Goal: Navigation & Orientation: Understand site structure

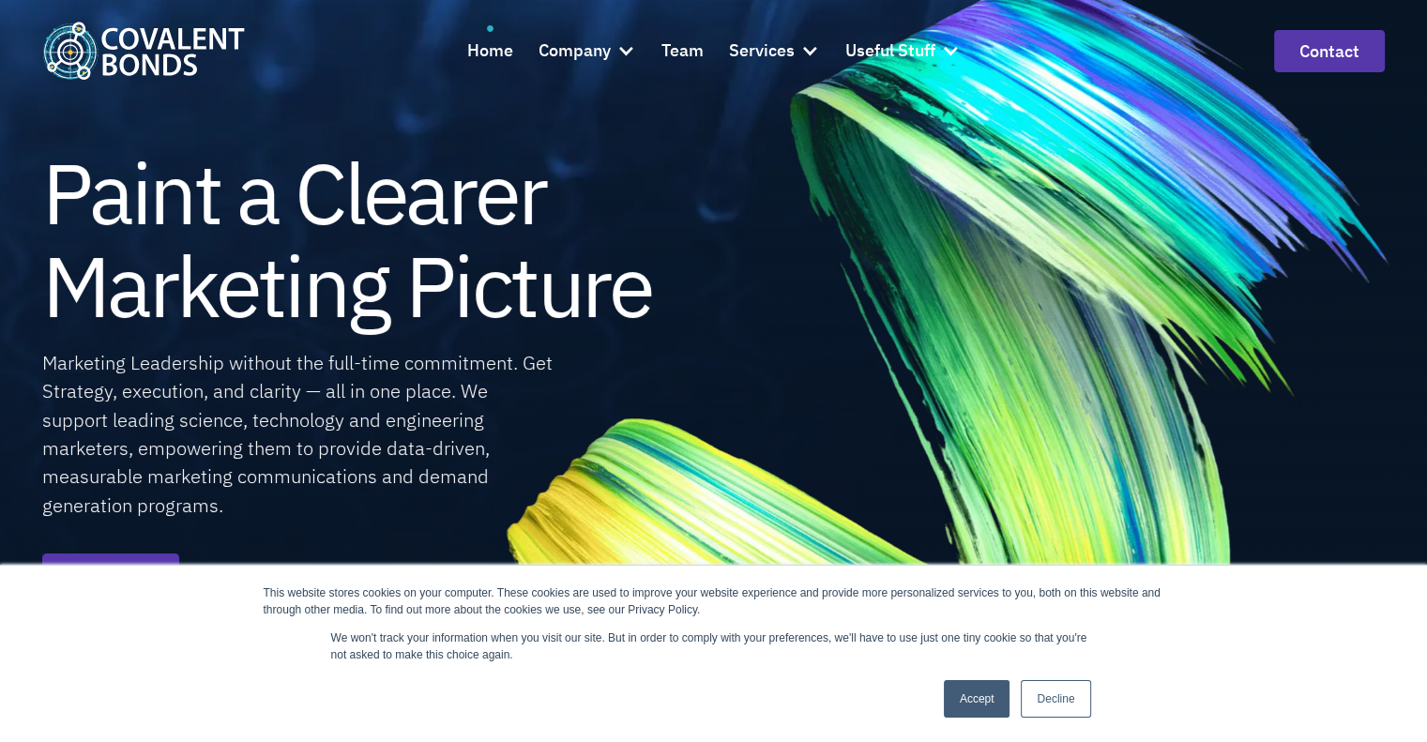
click at [989, 698] on link "Accept" at bounding box center [977, 699] width 67 height 38
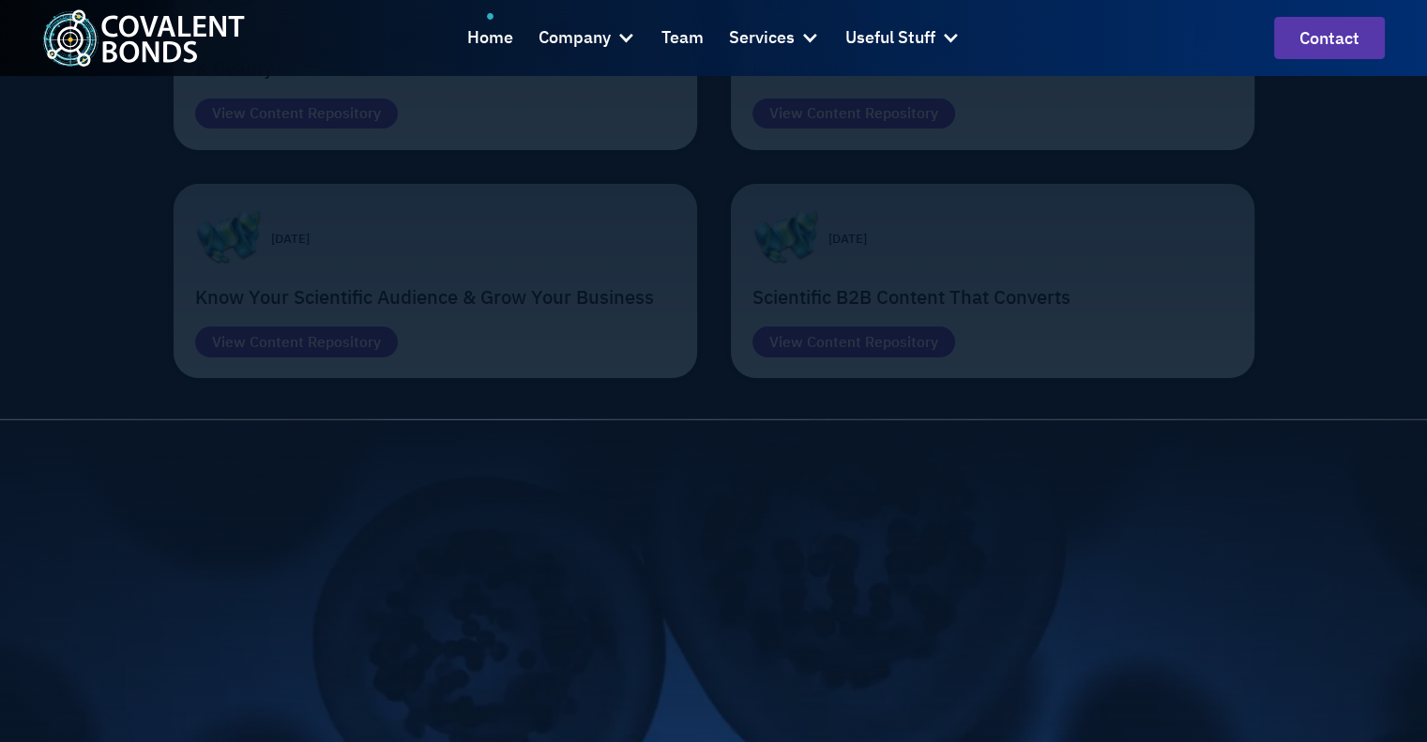
scroll to position [6135, 0]
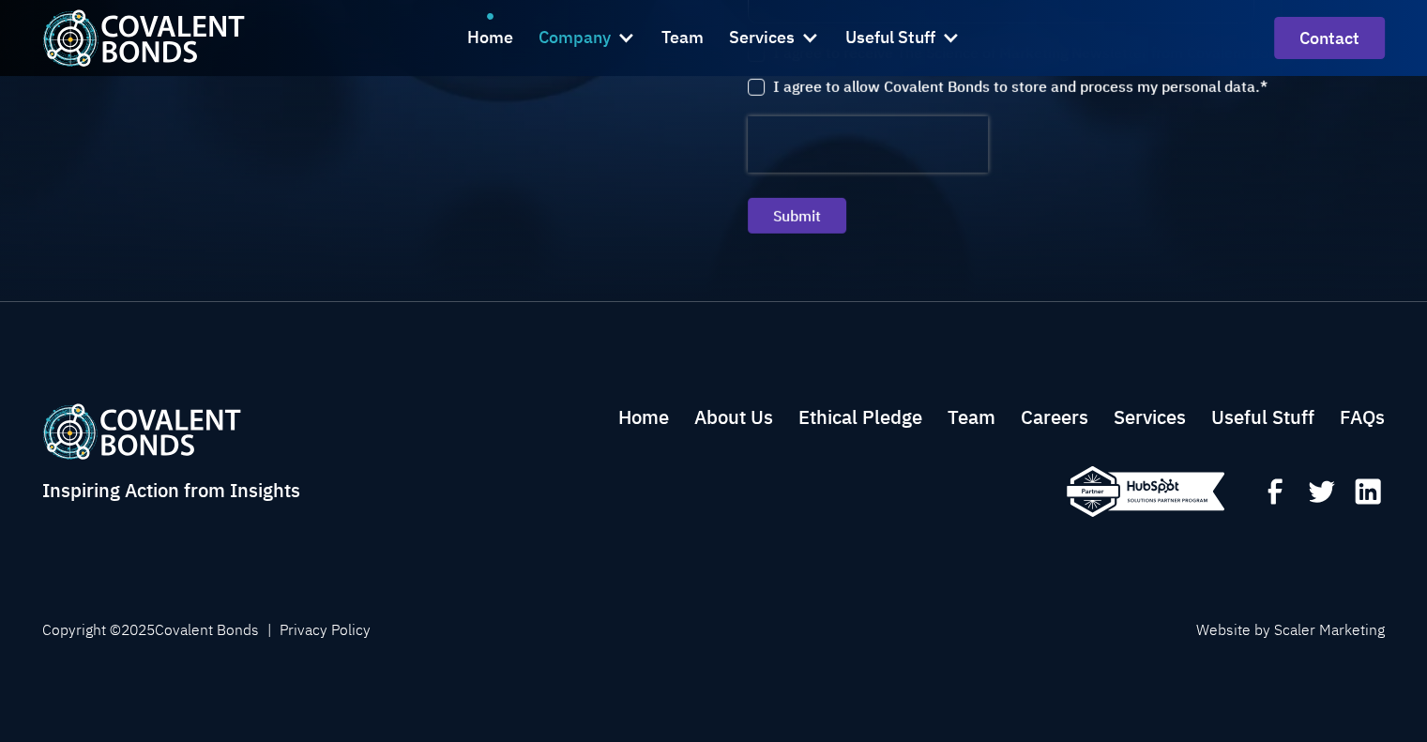
click at [619, 37] on div at bounding box center [625, 37] width 19 height 19
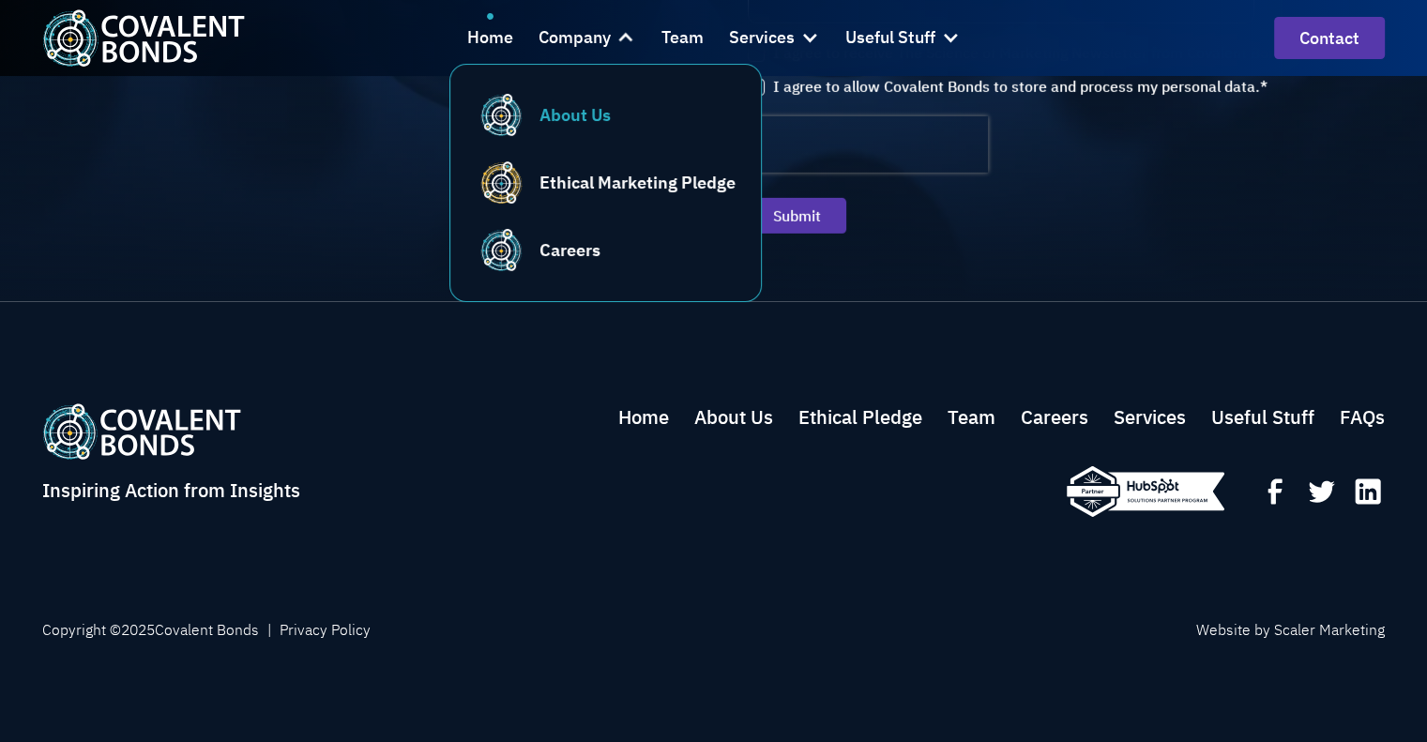
click at [567, 108] on div "About Us" at bounding box center [574, 114] width 71 height 25
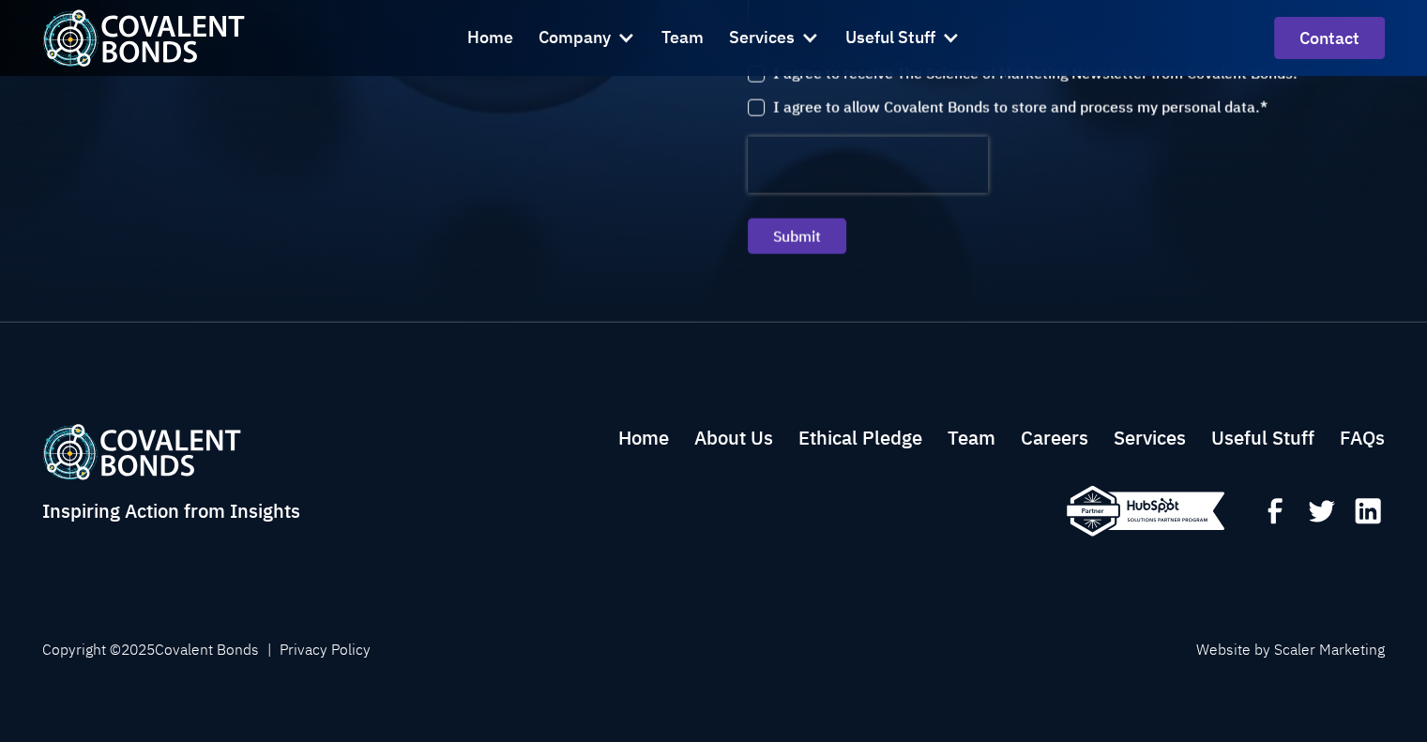
scroll to position [4521, 0]
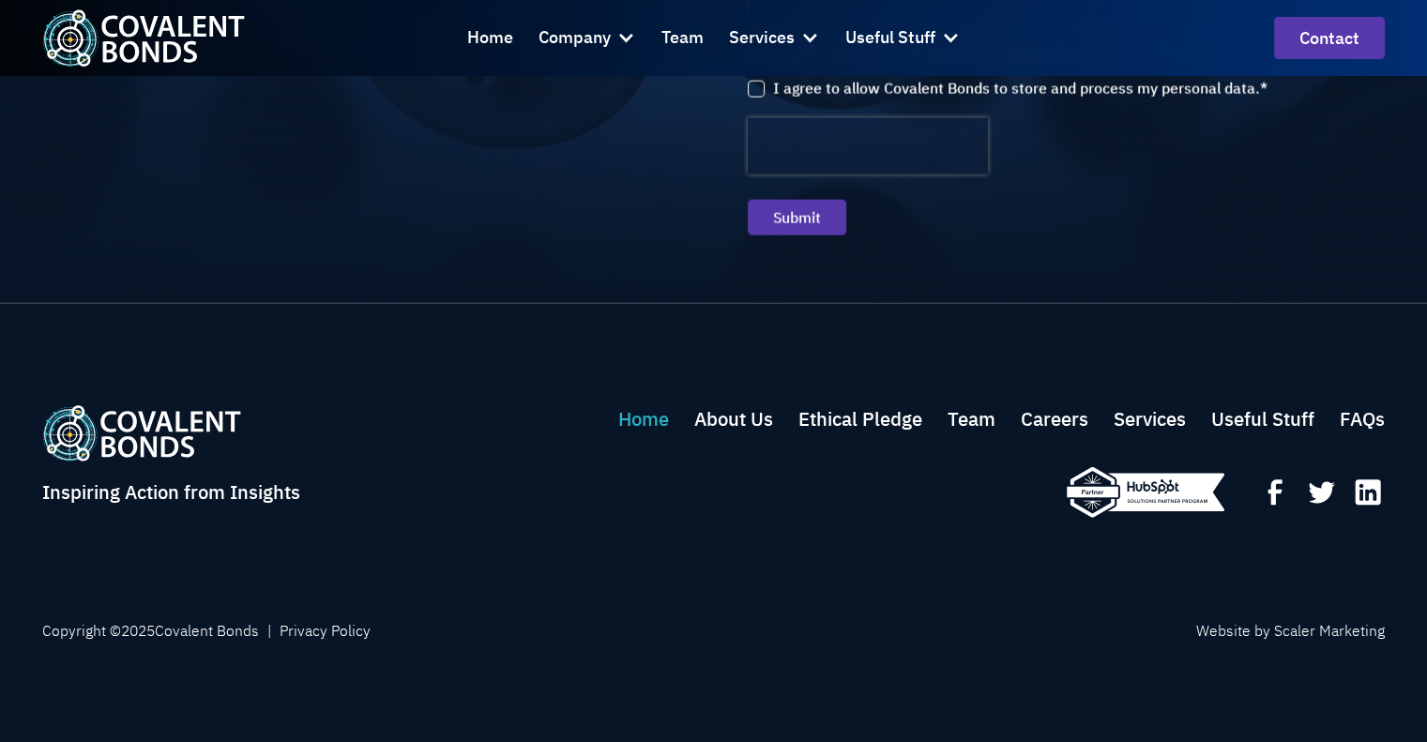
click at [635, 417] on link "Home" at bounding box center [643, 419] width 51 height 28
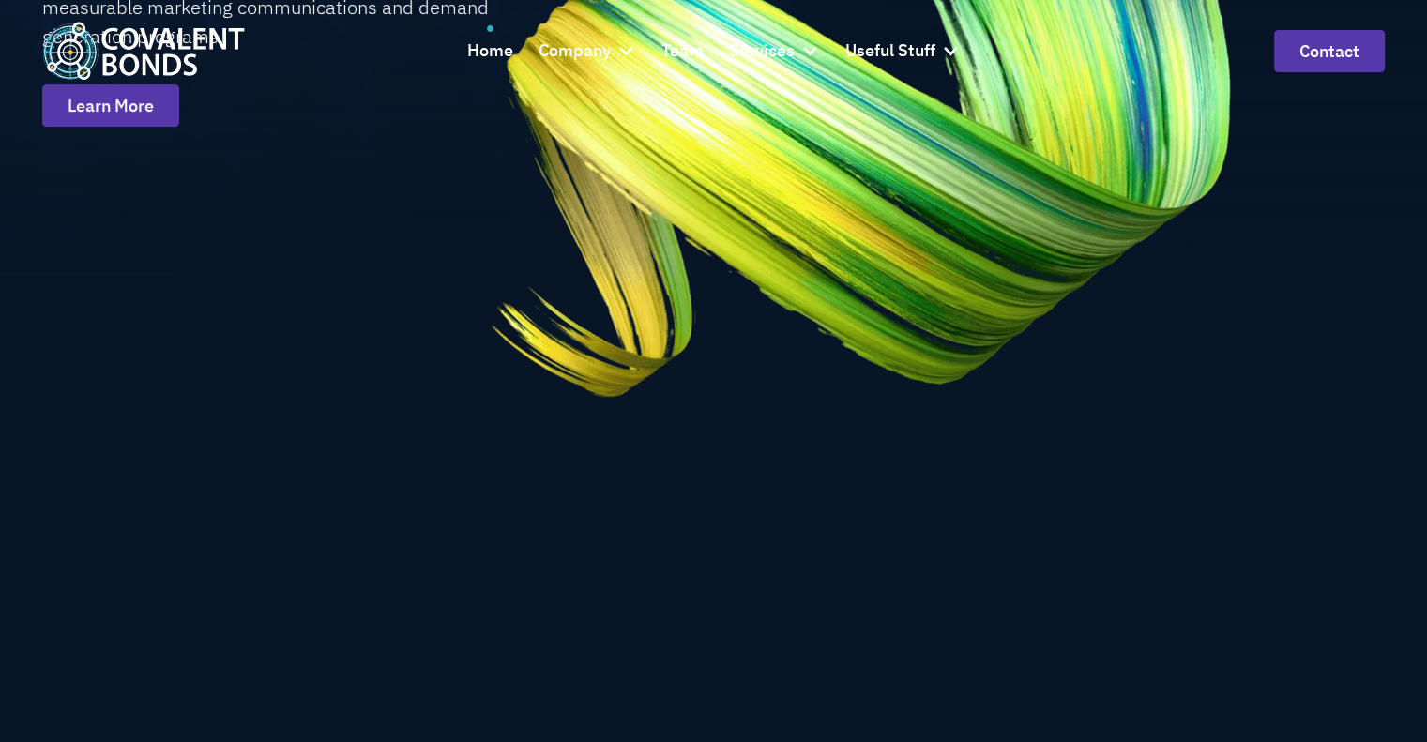
scroll to position [844, 0]
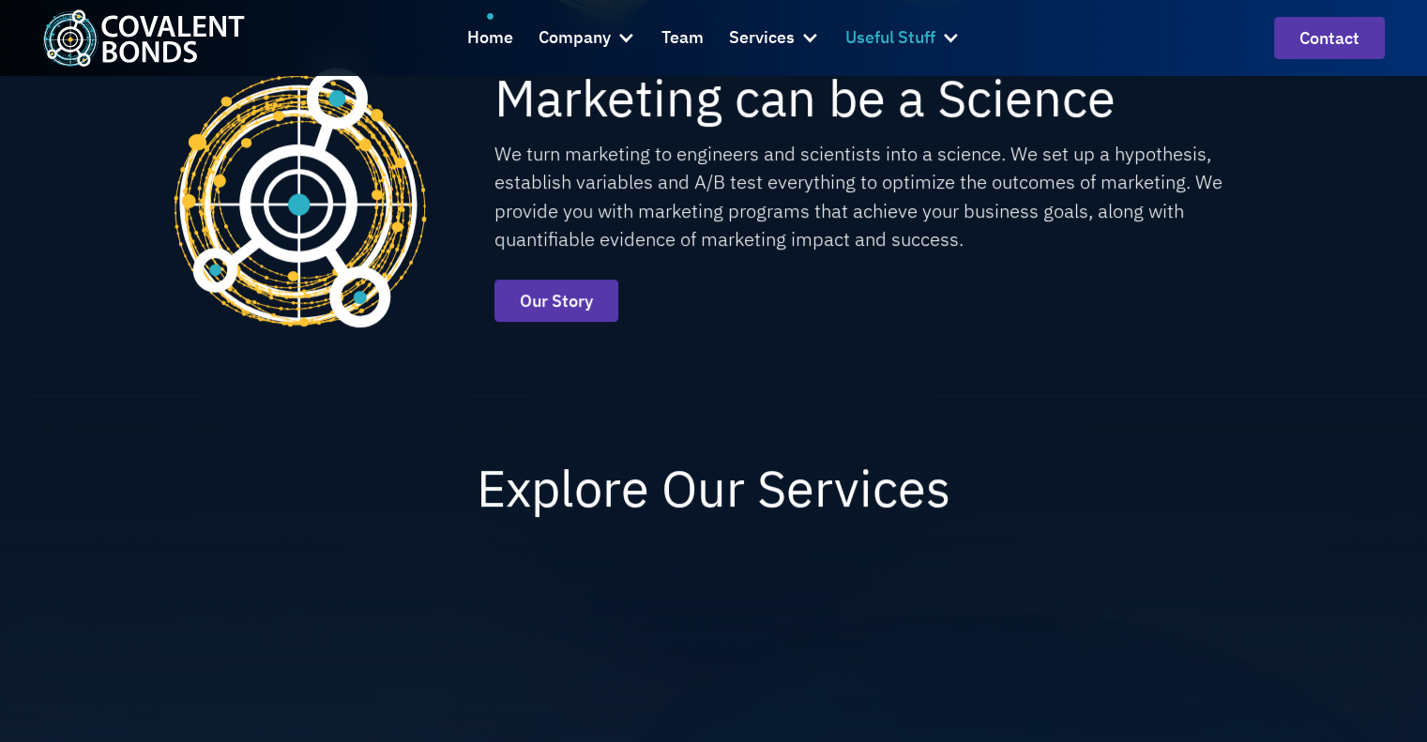
click at [951, 40] on div at bounding box center [950, 37] width 19 height 19
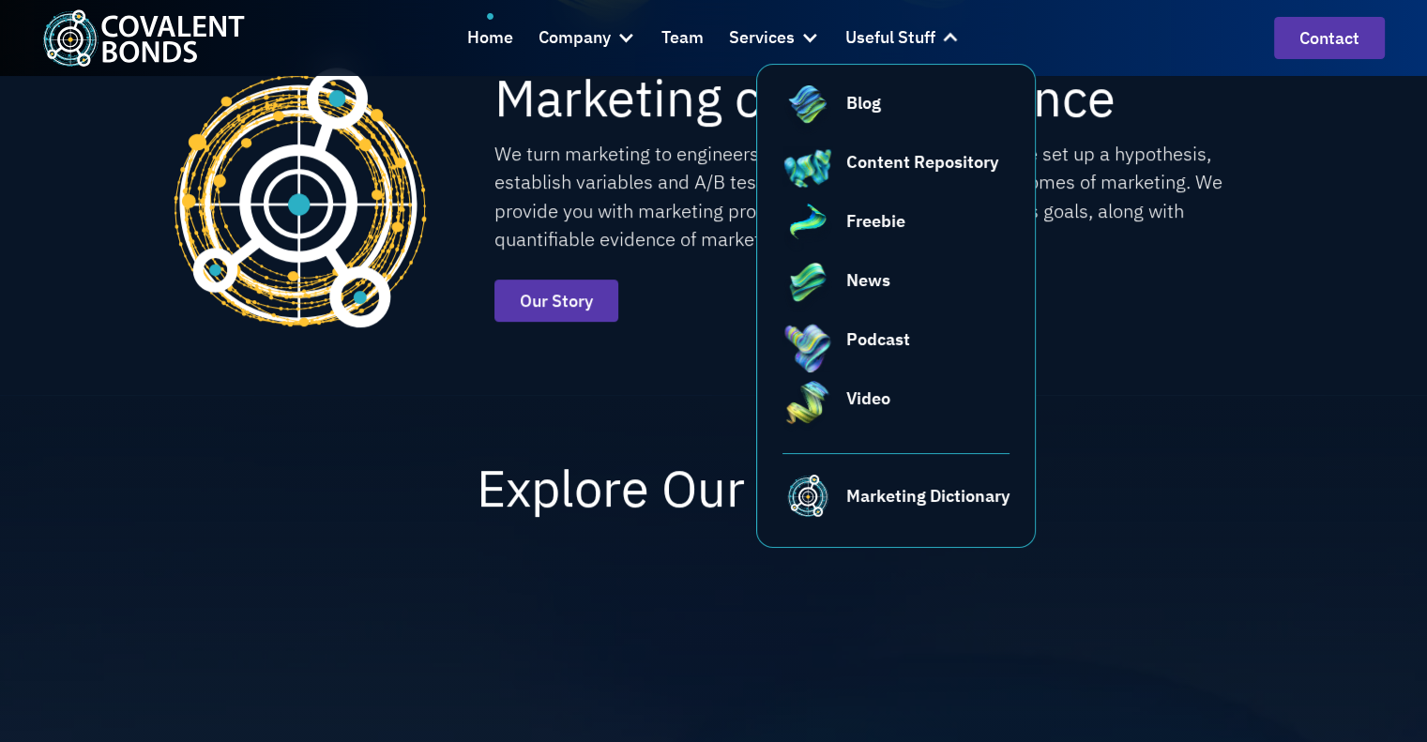
click at [1124, 333] on div "Marketing can be a Science We turn marketing to engineers and scientists into a…" at bounding box center [714, 197] width 1081 height 396
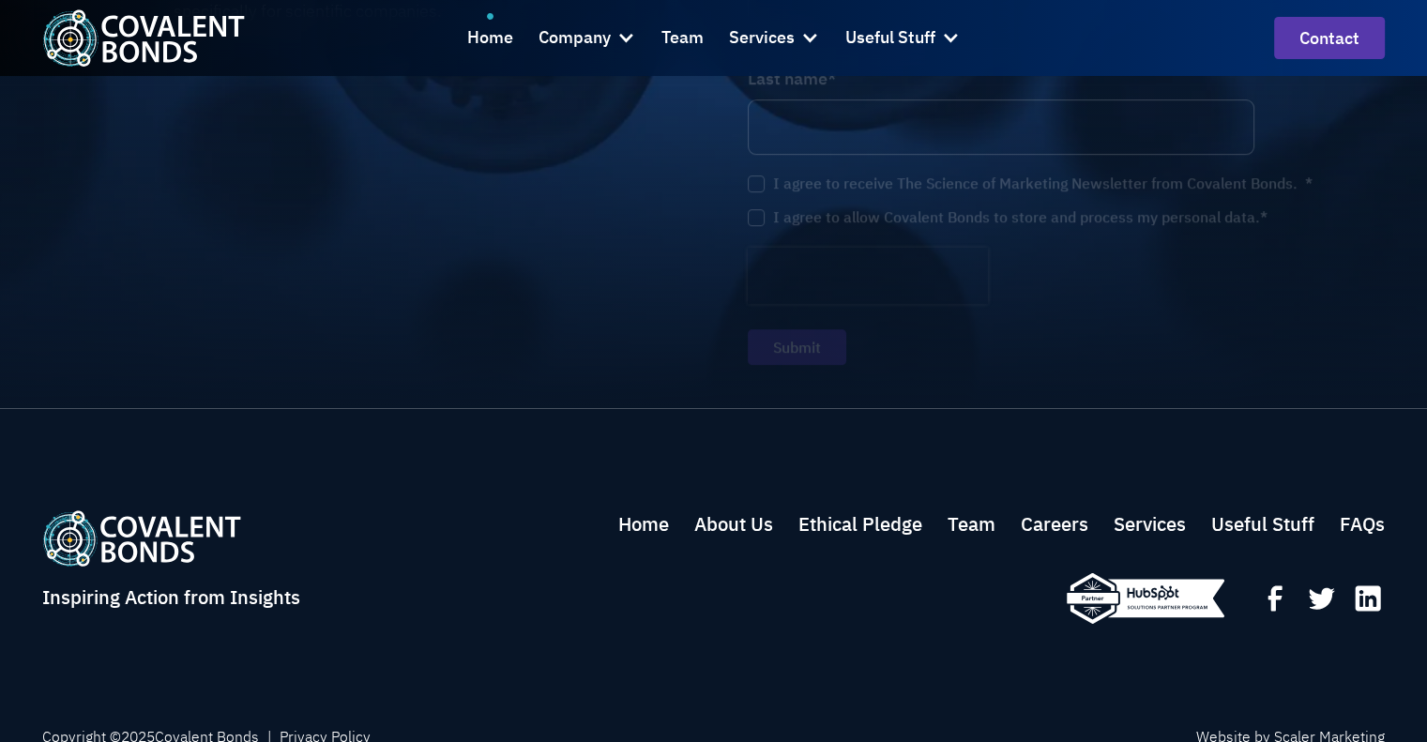
scroll to position [6135, 0]
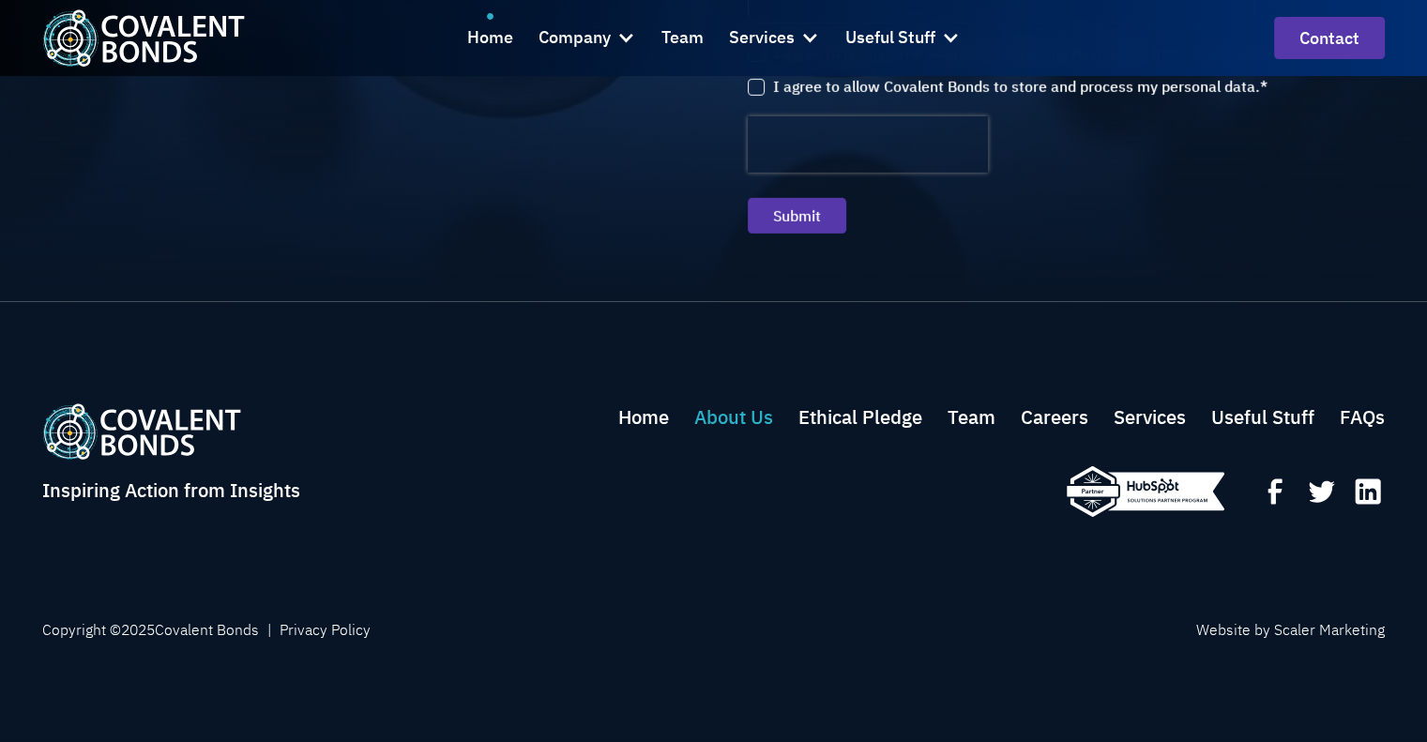
click at [732, 414] on link "About Us" at bounding box center [733, 417] width 79 height 28
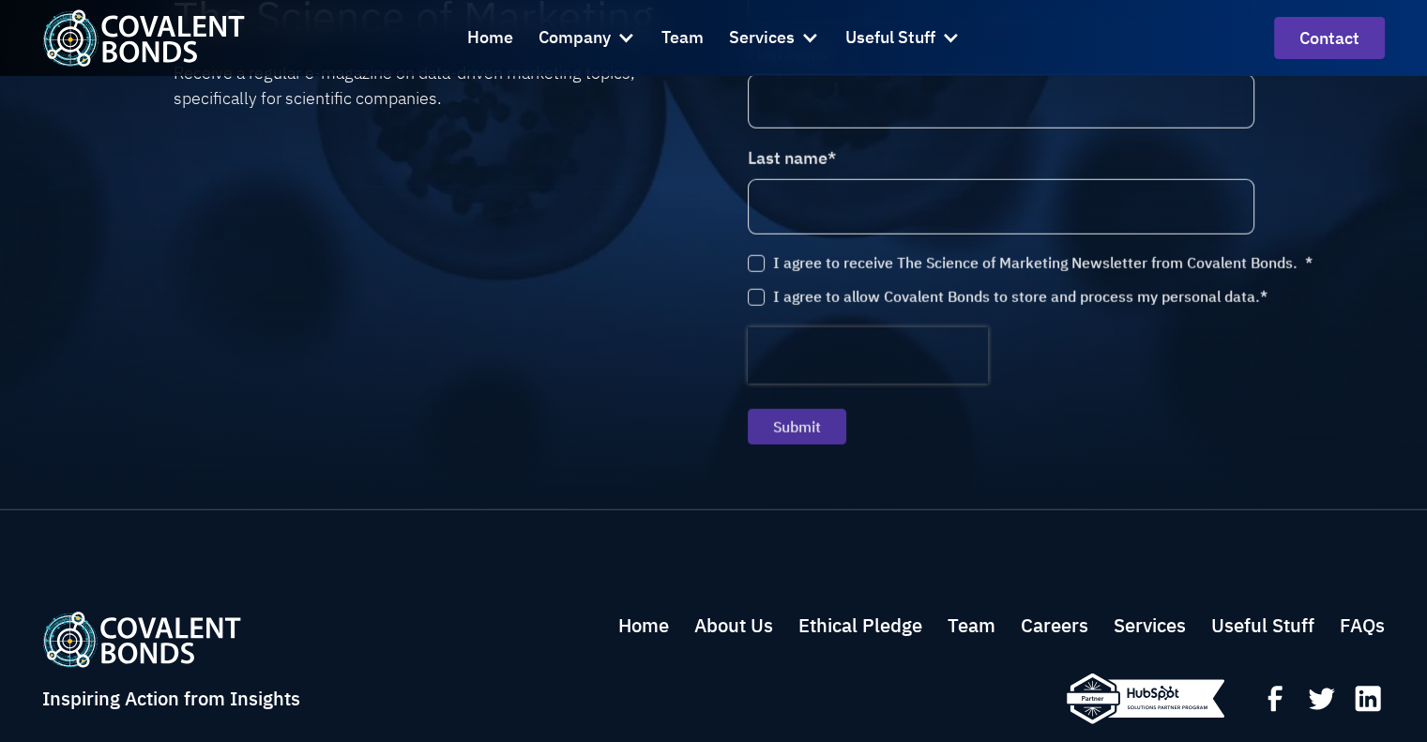
scroll to position [4521, 0]
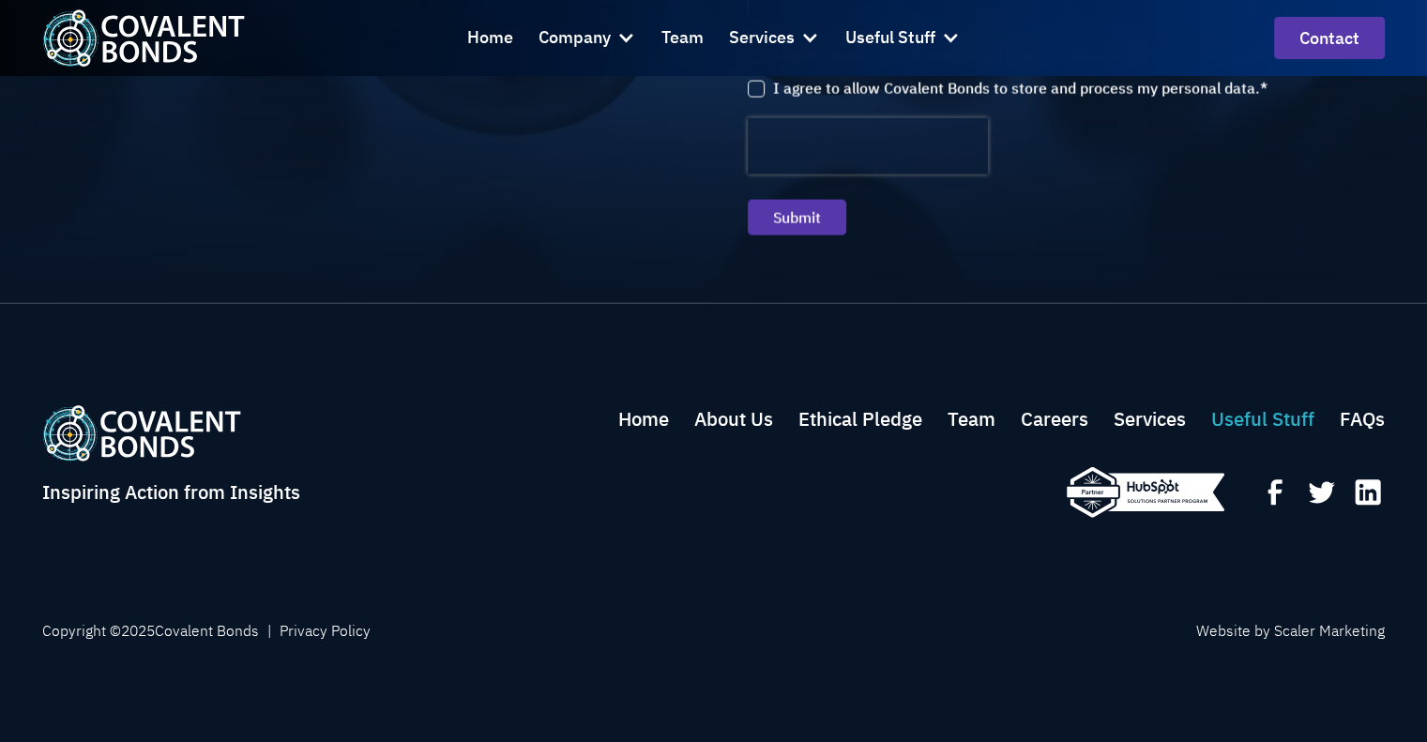
click at [1290, 421] on link "Useful Stuff" at bounding box center [1262, 419] width 103 height 28
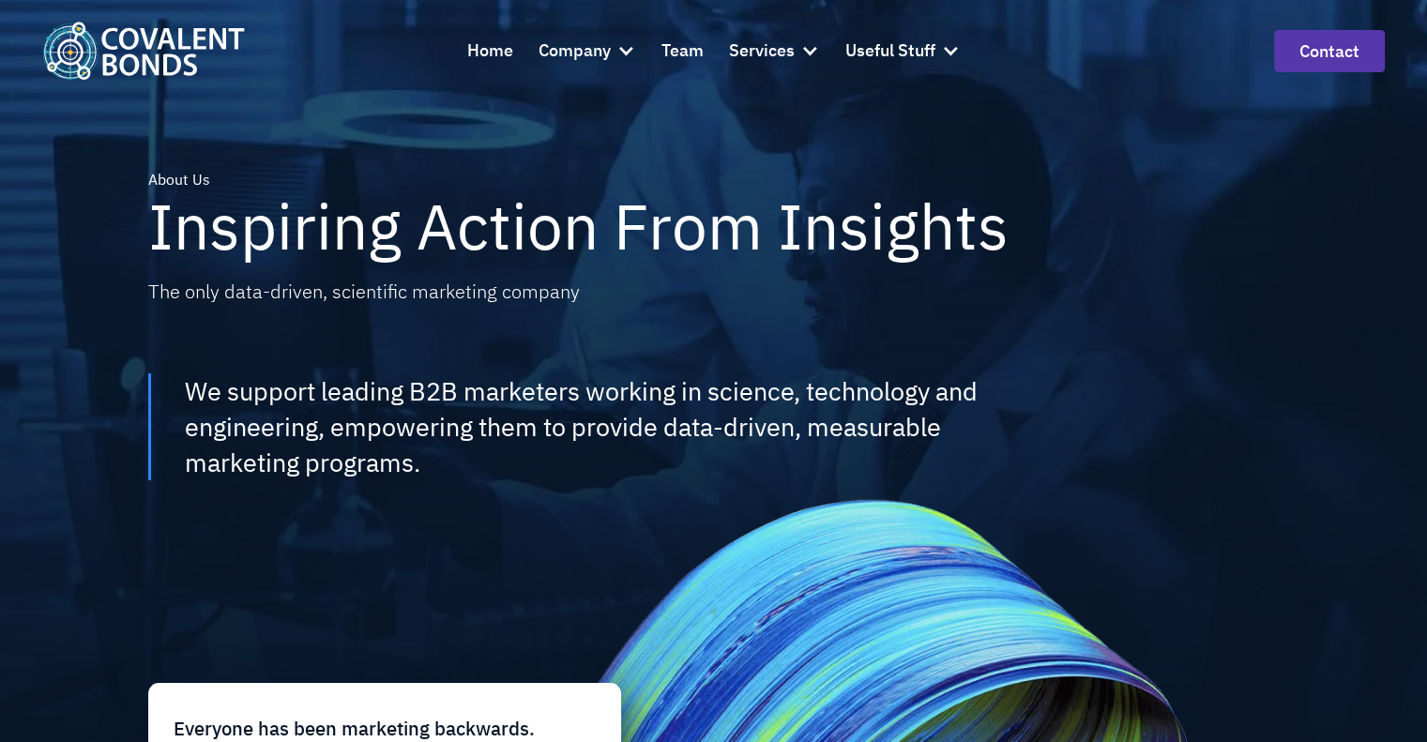
scroll to position [4521, 0]
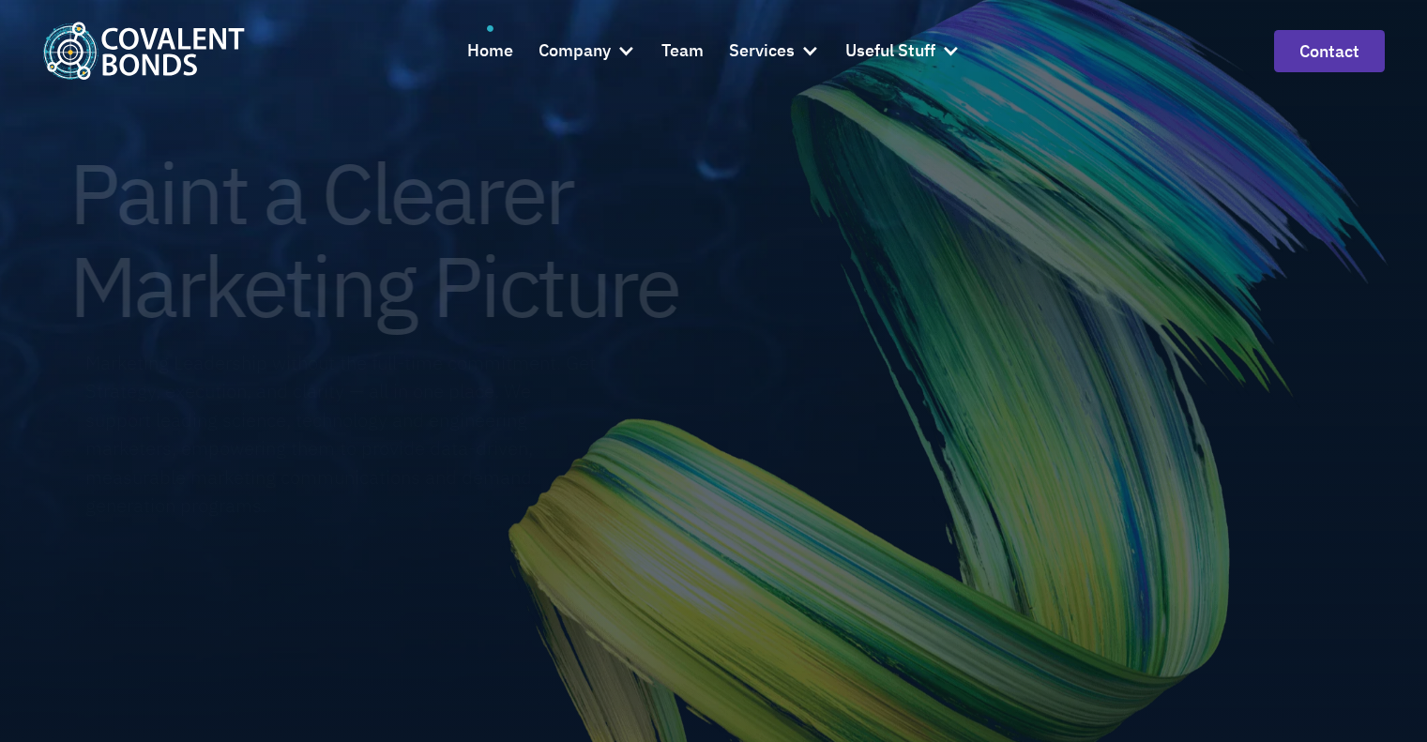
scroll to position [6135, 0]
